Goal: Task Accomplishment & Management: Manage account settings

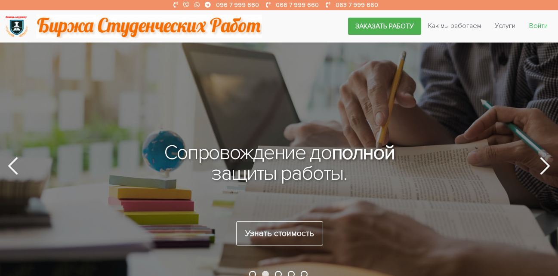
click at [537, 26] on link "Войти" at bounding box center [539, 26] width 32 height 16
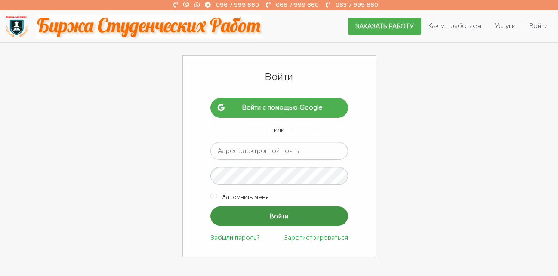
type input "[EMAIL_ADDRESS][DOMAIN_NAME]"
click at [283, 217] on input "Войти" at bounding box center [280, 216] width 138 height 19
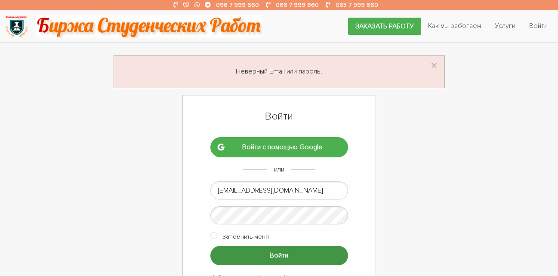
click at [285, 258] on input "Войти" at bounding box center [280, 255] width 138 height 19
click at [264, 256] on input "Войти" at bounding box center [280, 255] width 138 height 19
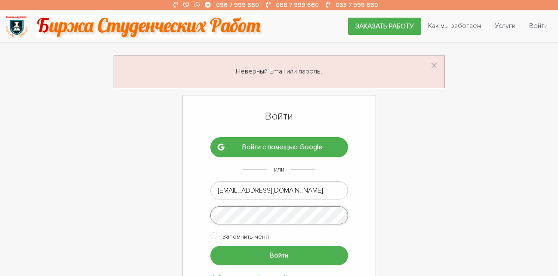
click at [198, 211] on div "Войти Войти с помощью Google или [EMAIL_ADDRESS][DOMAIN_NAME] Запомнить меня Во…" at bounding box center [280, 196] width 194 height 202
click at [211, 246] on input "Войти" at bounding box center [280, 255] width 138 height 19
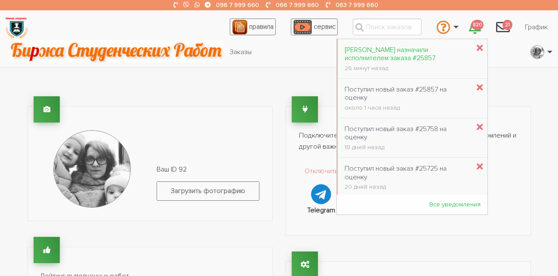
click at [440, 51] on div "[PERSON_NAME] назначили исполнителем заказа #25857" at bounding box center [407, 54] width 125 height 16
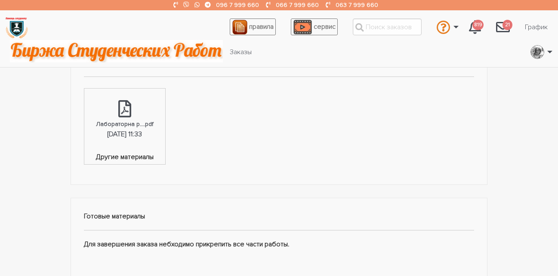
scroll to position [301, 0]
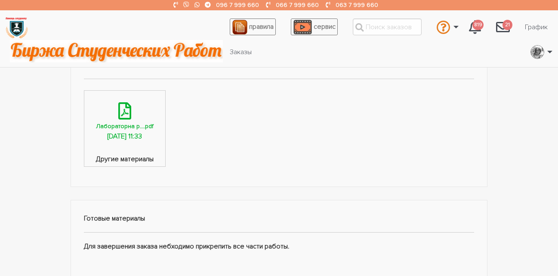
click at [130, 136] on div "18.09.2025, 11:33" at bounding box center [124, 136] width 35 height 11
